Goal: Use online tool/utility: Use online tool/utility

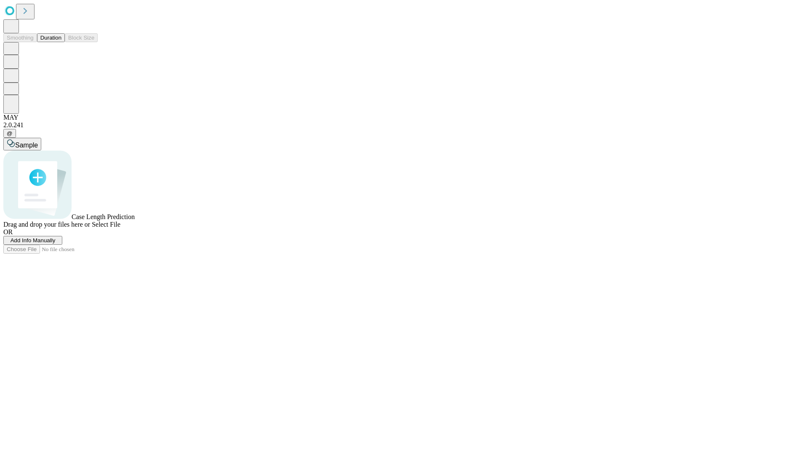
click at [61, 42] on button "Duration" at bounding box center [51, 37] width 28 height 9
click at [38, 141] on span "Sample" at bounding box center [26, 144] width 23 height 7
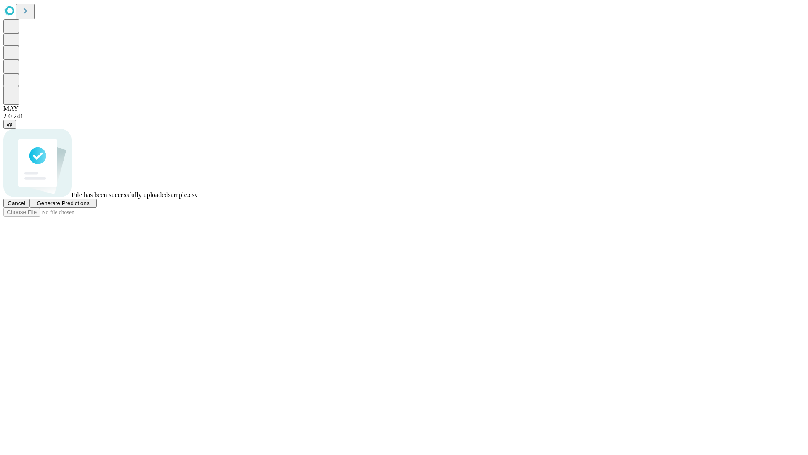
click at [89, 206] on span "Generate Predictions" at bounding box center [63, 203] width 53 height 6
